Goal: Information Seeking & Learning: Learn about a topic

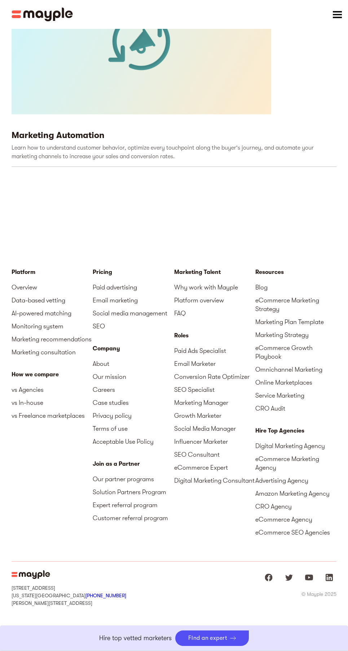
scroll to position [1396, 0]
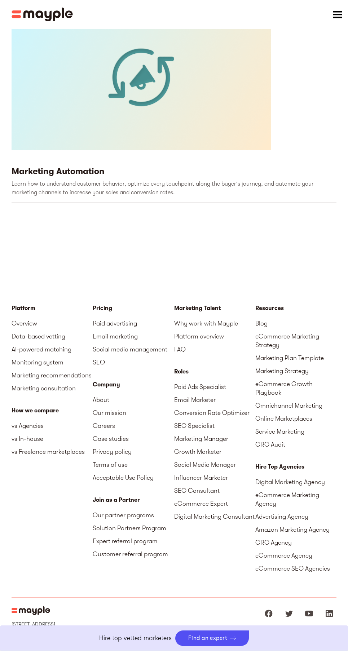
click at [172, 59] on img at bounding box center [142, 77] width 260 height 146
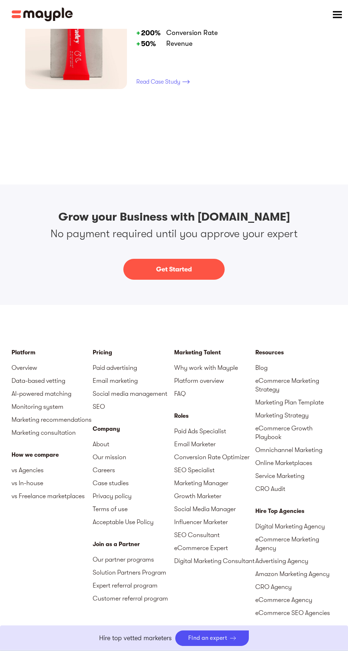
scroll to position [1024, 0]
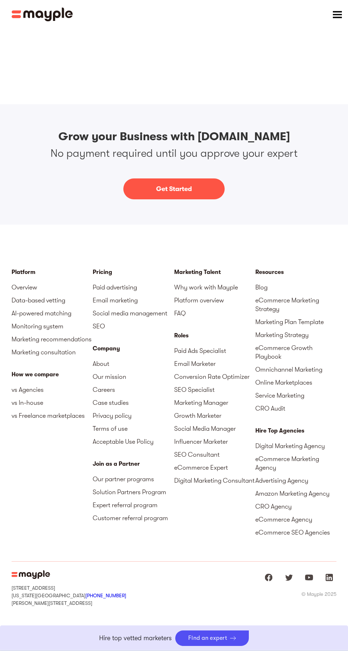
click at [208, 364] on link "Email Marketer" at bounding box center [214, 363] width 81 height 13
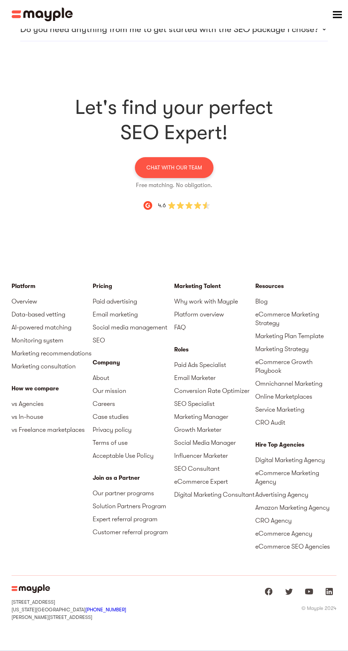
scroll to position [2494, 0]
